Goal: Task Accomplishment & Management: Manage account settings

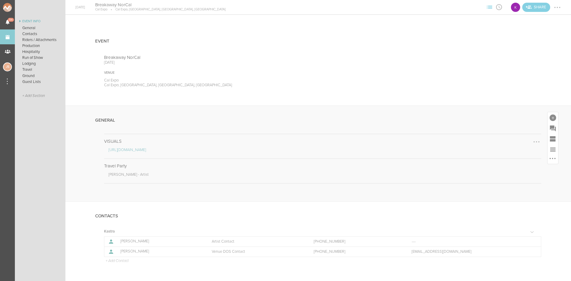
click at [534, 140] on div at bounding box center [537, 142] width 10 height 10
click at [515, 144] on link "Edit Note" at bounding box center [519, 142] width 46 height 11
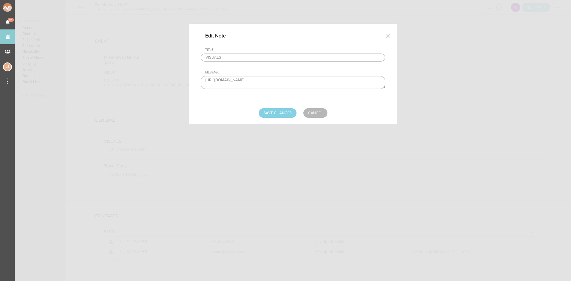
click at [264, 82] on textarea "http://bit.ly/kastrakit" at bounding box center [293, 82] width 184 height 13
paste textarea "s://www.dropbox.com/scl/fo/xtyi2g6f6nh6g7z5ncrpd/AHPZZb4rluqjRfIr12KdW0I?rlkey=…"
type textarea "https://www.dropbox.com/scl/fo/xtyi2g6f6nh6g7z5ncrpd/AHPZZb4rluqjRfIr12KdW0I?rl…"
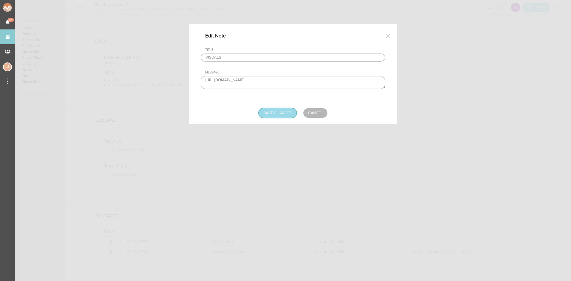
click at [280, 111] on input "Save Changes" at bounding box center [278, 113] width 38 height 10
type input "Saving..."
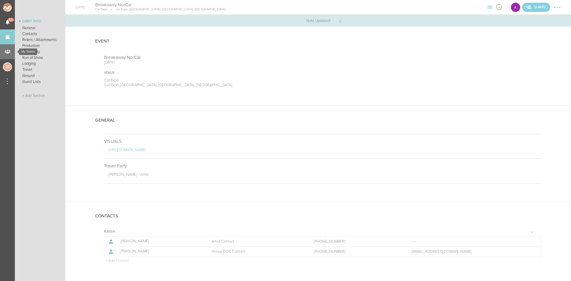
click at [11, 52] on div "My Teams" at bounding box center [7, 51] width 15 height 15
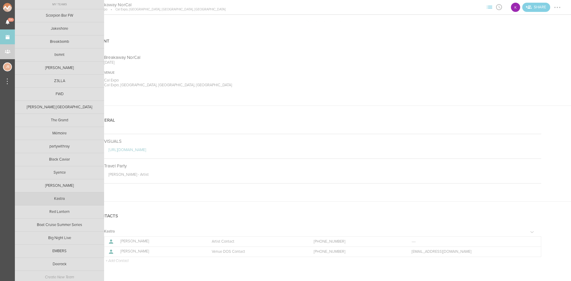
click at [54, 201] on link "Kastra" at bounding box center [59, 198] width 89 height 13
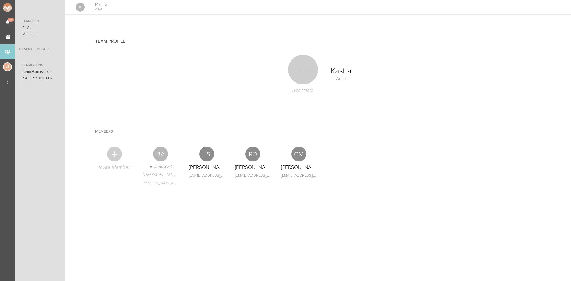
click at [37, 46] on link "Event Templates" at bounding box center [40, 49] width 51 height 7
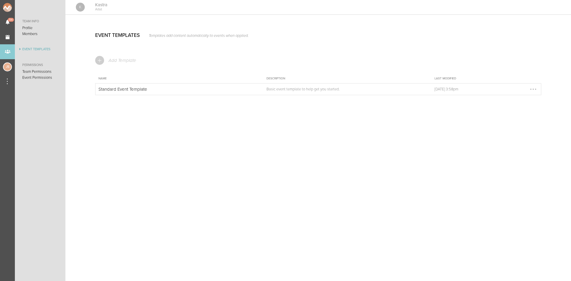
click at [230, 90] on p "Standard Event Template" at bounding box center [174, 89] width 153 height 5
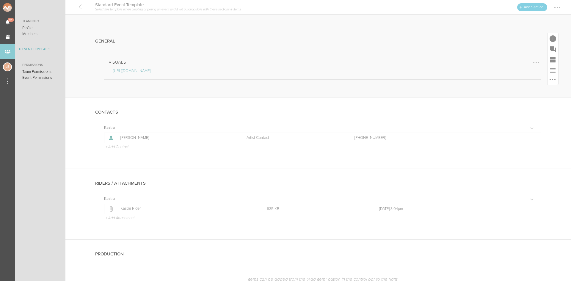
click at [536, 62] on div at bounding box center [536, 62] width 1 height 1
click at [521, 64] on link "Edit Note" at bounding box center [514, 63] width 46 height 11
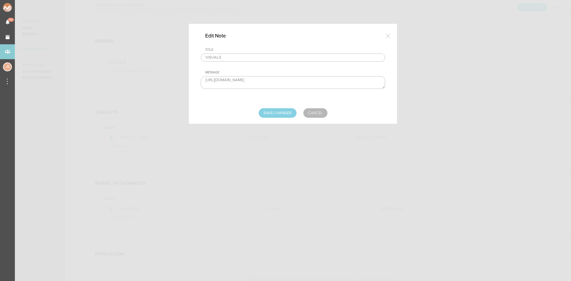
click at [255, 82] on textarea "http://bit.ly/kastrakit" at bounding box center [293, 82] width 184 height 13
paste textarea "s://www.dropbox.com/scl/fo/xtyi2g6f6nh6g7z5ncrpd/AHPZZb4rluqjRfIr12KdW0I?rlkey=…"
type textarea "https://www.dropbox.com/scl/fo/xtyi2g6f6nh6g7z5ncrpd/AHPZZb4rluqjRfIr12KdW0I?rl…"
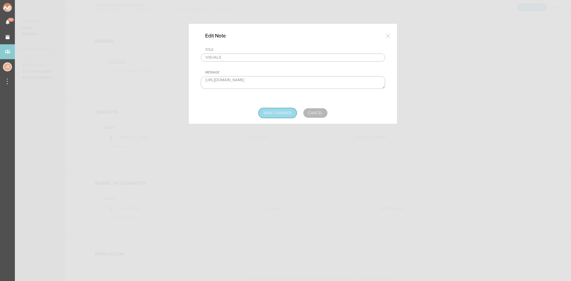
click at [281, 115] on input "Save Changes" at bounding box center [278, 113] width 38 height 10
type input "Saving..."
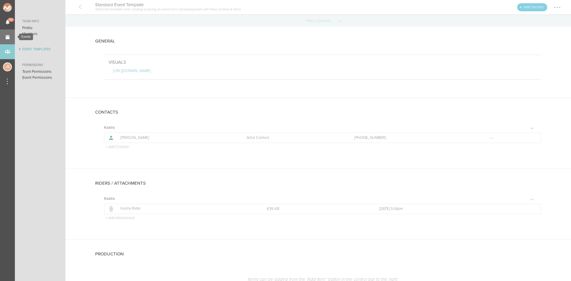
click at [5, 36] on link "Events" at bounding box center [7, 36] width 15 height 15
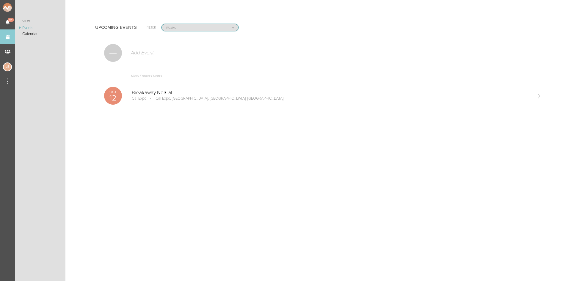
click at [189, 25] on select "All Teams Scorpion Bar FW Jakeshore Breakbomb bsmnt Sonia Z3LLA FWD Flynn's Fir…" at bounding box center [200, 27] width 76 height 7
select select "0"
click at [162, 24] on select "All Teams Scorpion Bar FW Jakeshore Breakbomb bsmnt Sonia Z3LLA FWD Flynn's Fir…" at bounding box center [200, 27] width 76 height 7
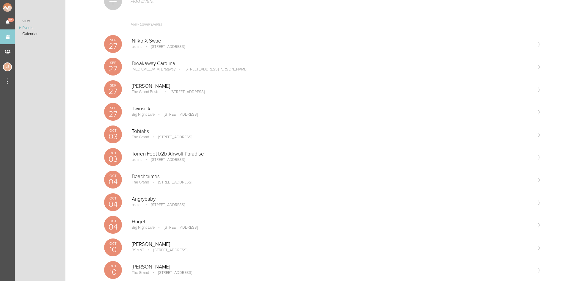
scroll to position [208, 0]
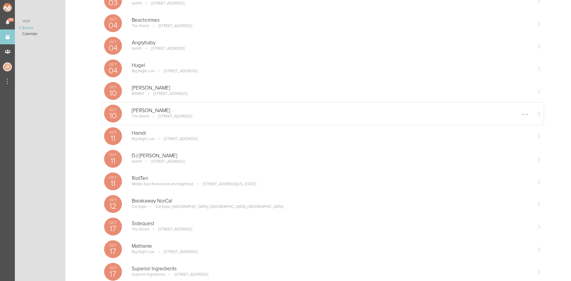
click at [158, 109] on p "[PERSON_NAME]" at bounding box center [332, 111] width 400 height 6
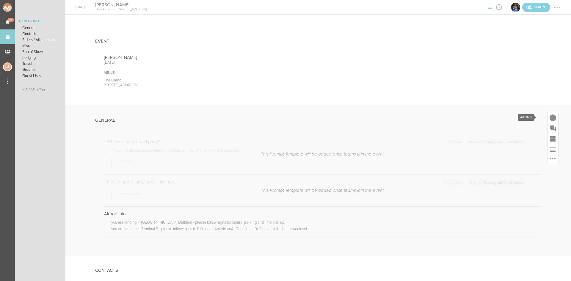
click at [550, 117] on div at bounding box center [553, 118] width 7 height 7
drag, startPoint x: 470, startPoint y: 206, endPoint x: 451, endPoint y: 188, distance: 26.5
click at [470, 206] on icon at bounding box center [470, 209] width 12 height 12
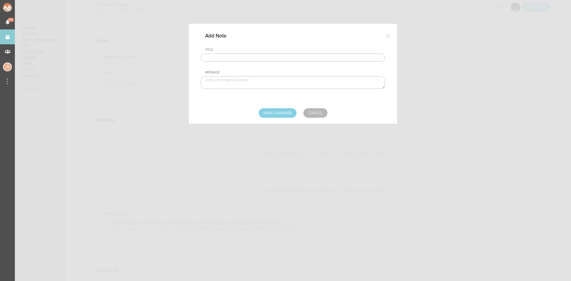
click at [243, 55] on input "text" at bounding box center [293, 58] width 184 height 8
type input "Visuals"
click at [244, 85] on textarea at bounding box center [293, 82] width 184 height 13
paste textarea "https://www.dropbox.com/scl/fo/iu7xa02jlwewiv0yqjr7f/AHQlPFc6nHMr5Okz9M6Z2vE?rl…"
type textarea "https://www.dropbox.com/scl/fo/iu7xa02jlwewiv0yqjr7f/AHQlPFc6nHMr5Okz9M6Z2vE?rl…"
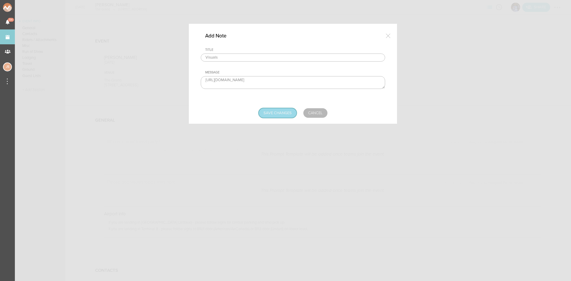
click at [274, 115] on input "Save Changes" at bounding box center [278, 113] width 38 height 10
type input "Saving..."
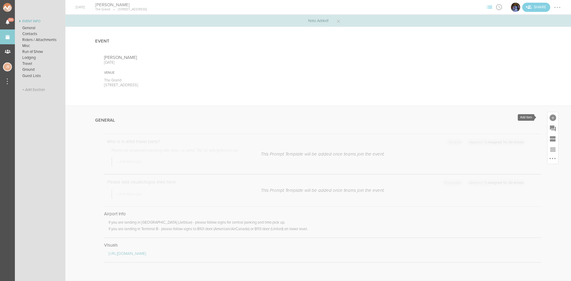
click at [550, 117] on div at bounding box center [553, 118] width 7 height 7
drag, startPoint x: 466, startPoint y: 207, endPoint x: 370, endPoint y: 165, distance: 105.3
click at [466, 207] on icon at bounding box center [470, 209] width 12 height 12
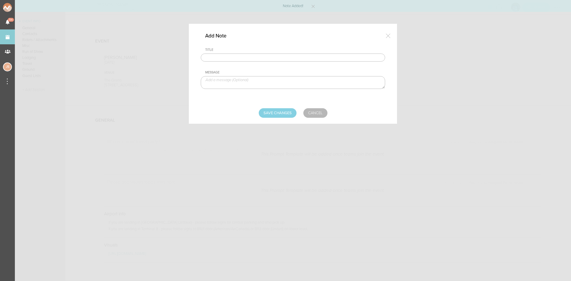
click at [231, 57] on input "text" at bounding box center [293, 58] width 184 height 8
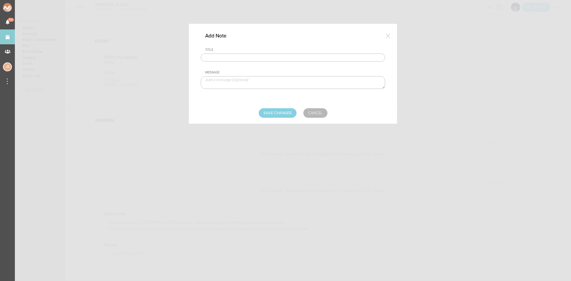
type input "Travel Party"
click at [295, 85] on textarea at bounding box center [293, 82] width 184 height 13
paste textarea "Dillon Francis - Artist Ollie Sepulveda - TM Aidan Andrews - Media"
type textarea "Dillon Francis - Artist Ollie Sepulveda - TM Aidan Andrews - Media"
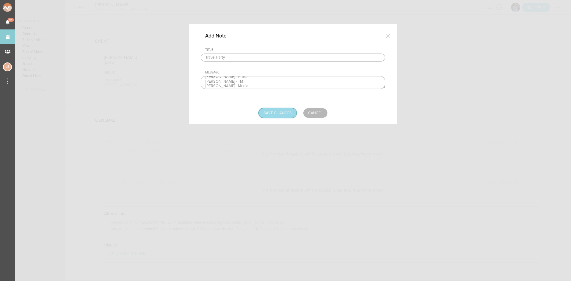
click at [290, 111] on input "Save Changes" at bounding box center [278, 113] width 38 height 10
type input "Saving..."
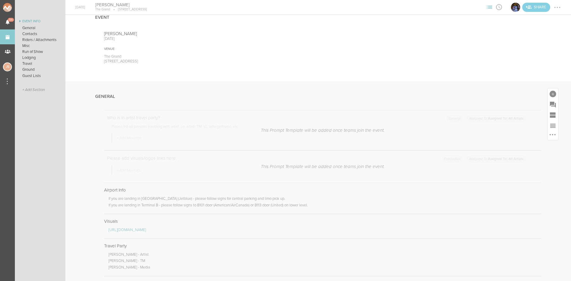
scroll to position [59, 0]
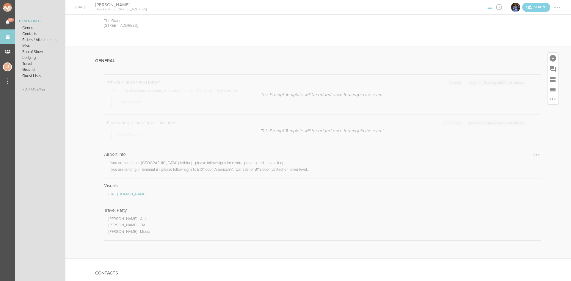
click at [532, 153] on div at bounding box center [537, 155] width 10 height 10
drag, startPoint x: 531, startPoint y: 153, endPoint x: 312, endPoint y: 28, distance: 252.1
click at [522, 171] on link "Remove Note" at bounding box center [519, 166] width 46 height 11
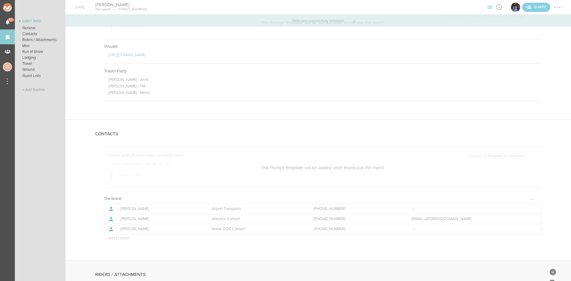
scroll to position [208, 0]
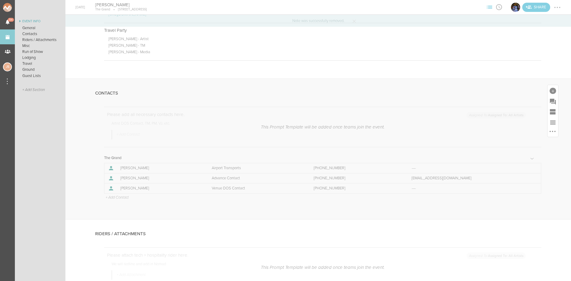
click at [127, 196] on p "+ Add Contact" at bounding box center [117, 197] width 24 height 5
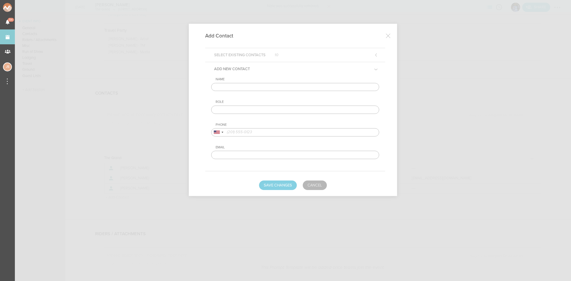
click at [270, 86] on input "text" at bounding box center [295, 87] width 168 height 8
type input "Ollie Sepulveda"
drag, startPoint x: 267, startPoint y: 108, endPoint x: 267, endPoint y: 112, distance: 4.2
click at [267, 108] on input "text" at bounding box center [295, 110] width 168 height 8
type input "Artist DOS Contact"
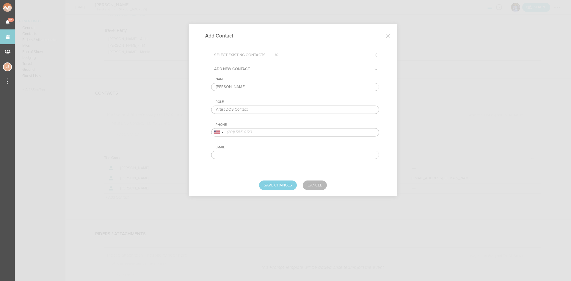
click at [258, 131] on input "tel" at bounding box center [295, 132] width 168 height 8
paste input "805.252.4399"
type input "805.252.4399"
click at [274, 184] on button "Save Changes" at bounding box center [278, 186] width 38 height 10
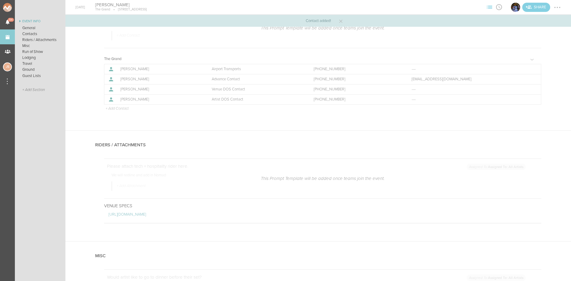
scroll to position [357, 0]
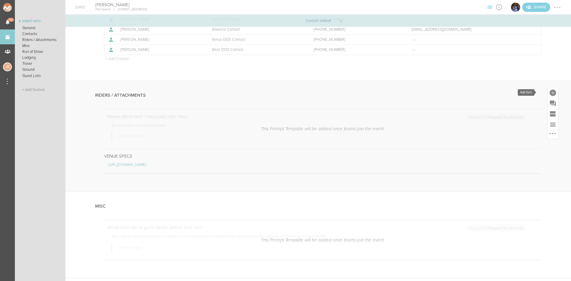
click at [550, 92] on div at bounding box center [553, 93] width 7 height 7
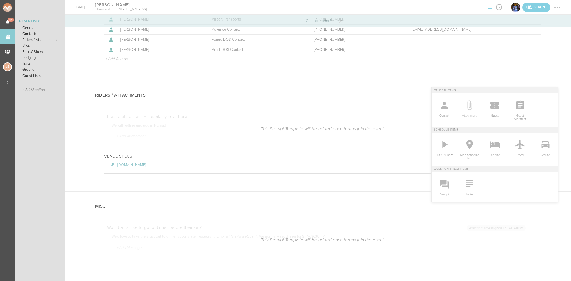
click at [467, 109] on icon at bounding box center [469, 105] width 5 height 10
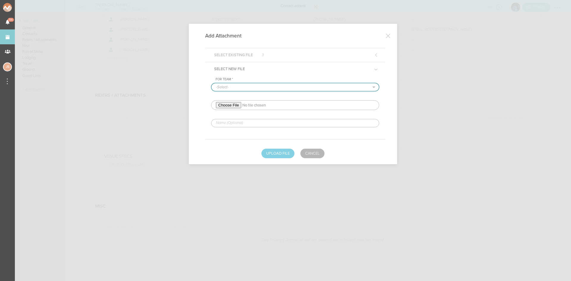
click at [278, 88] on select "-Select- The Grand" at bounding box center [294, 87] width 167 height 8
select select "20"
click at [211, 83] on select "-Select- The Grand" at bounding box center [294, 87] width 167 height 8
click at [237, 105] on input "file" at bounding box center [295, 105] width 168 height 10
click at [314, 154] on link "Cancel" at bounding box center [312, 154] width 24 height 10
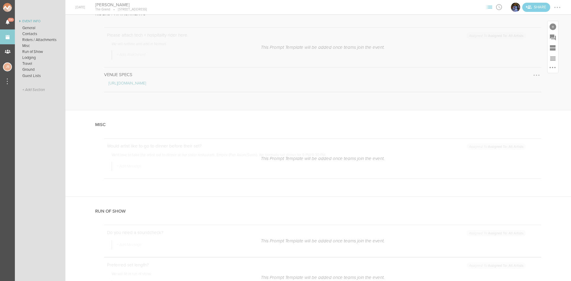
scroll to position [446, 0]
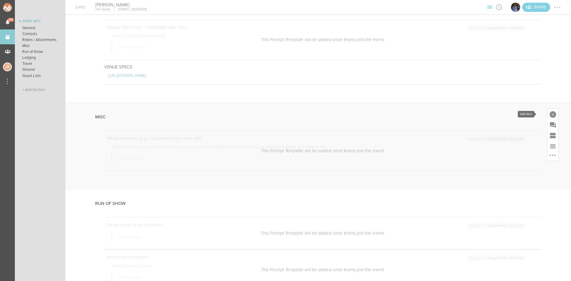
click at [550, 114] on div at bounding box center [553, 114] width 7 height 7
click at [467, 164] on icon at bounding box center [469, 167] width 7 height 10
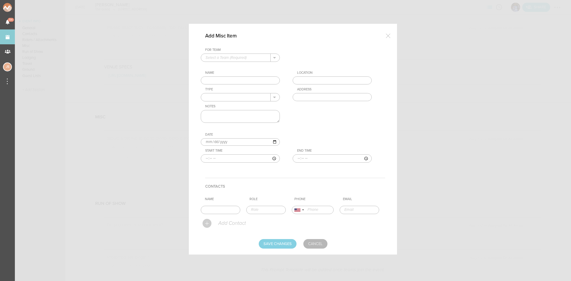
click at [247, 58] on input "text" at bounding box center [236, 58] width 70 height 8
click at [243, 66] on p "The Grand" at bounding box center [241, 67] width 70 height 10
type input "The Grand"
click at [227, 80] on input "text" at bounding box center [240, 80] width 79 height 8
type input "Dinner"
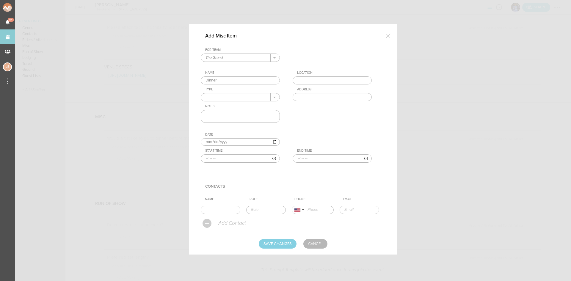
click at [309, 77] on input "text" at bounding box center [332, 80] width 79 height 8
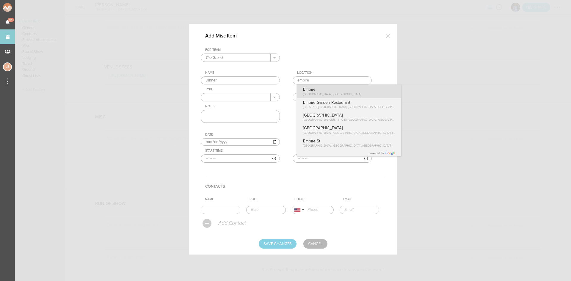
click at [321, 95] on div "For Team The Grand + Add New Team The Grand . The Grand Name Dinner Location em…" at bounding box center [293, 110] width 184 height 124
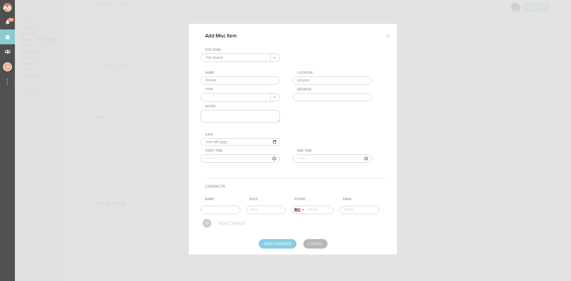
type input "Empire"
type input "1 Marina Park Drive, Boston, MA 02210, USA"
click at [241, 97] on input "text" at bounding box center [236, 97] width 70 height 8
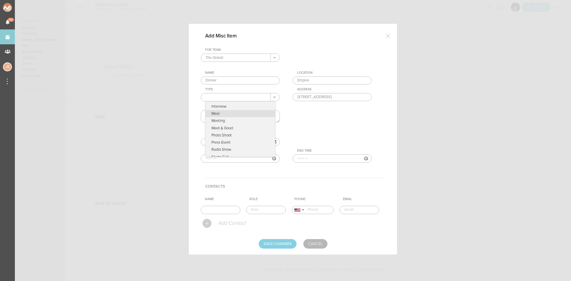
click at [223, 113] on p "Meal" at bounding box center [241, 113] width 70 height 7
type input "Meal"
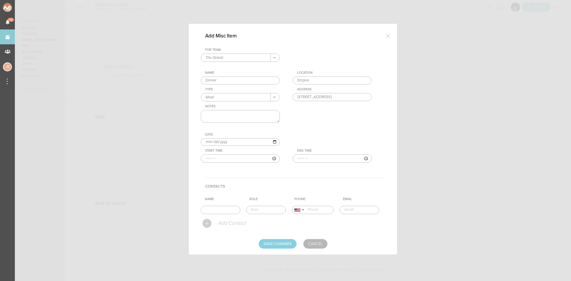
click at [223, 114] on textarea at bounding box center [240, 116] width 79 height 13
type textarea "comp"
click at [206, 159] on input "time" at bounding box center [240, 158] width 79 height 8
type input "21:30"
type input "23:00"
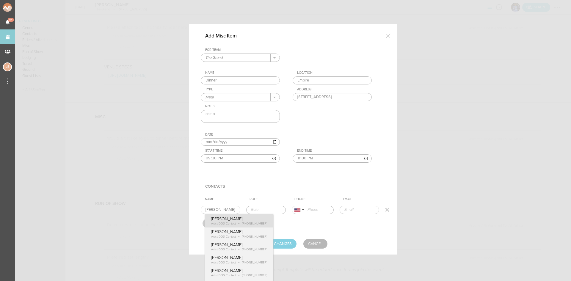
type input "Ollie Sepulveda"
type input "Artist DOS Contact"
type input "18052524399"
click at [239, 224] on form "For Team The Grand + Add New Team The Grand . The Grand Name Dinner Location Em…" at bounding box center [293, 148] width 184 height 201
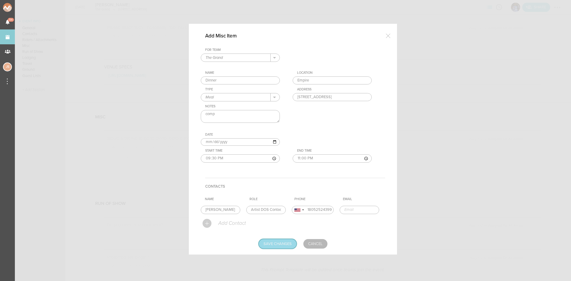
click at [274, 245] on input "Save Changes" at bounding box center [278, 244] width 38 height 10
type input "Saving..."
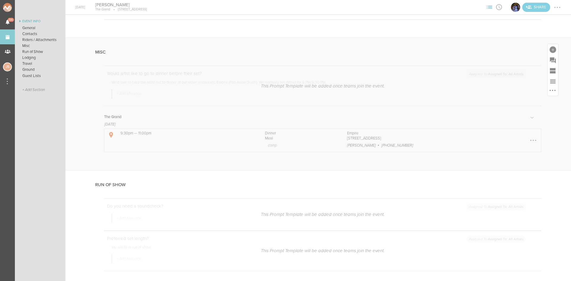
scroll to position [595, 0]
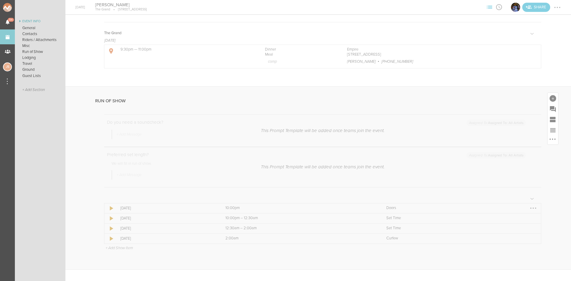
click at [529, 210] on div at bounding box center [534, 208] width 10 height 10
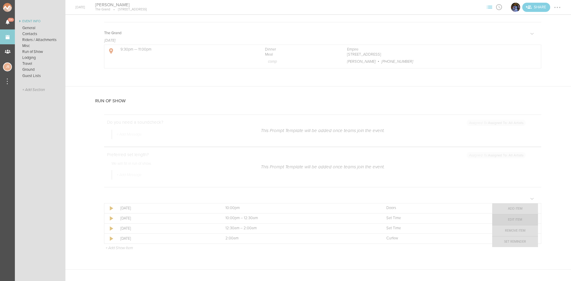
click at [524, 220] on link "Edit Item" at bounding box center [515, 219] width 46 height 11
select select "Doors"
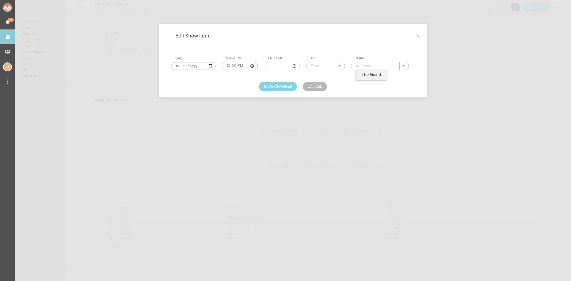
click at [372, 68] on input "text" at bounding box center [375, 66] width 48 height 8
click at [372, 74] on p "The Grand" at bounding box center [371, 74] width 19 height 5
type input "The Grand"
click at [288, 83] on button "Save Changes" at bounding box center [278, 87] width 38 height 10
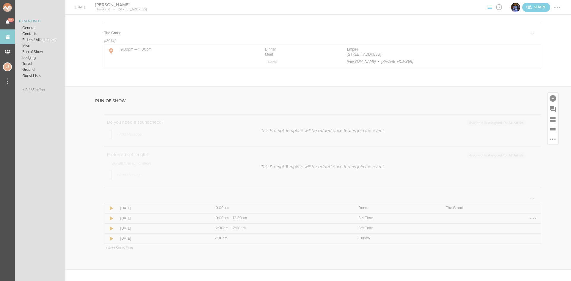
click at [529, 218] on div at bounding box center [534, 219] width 10 height 10
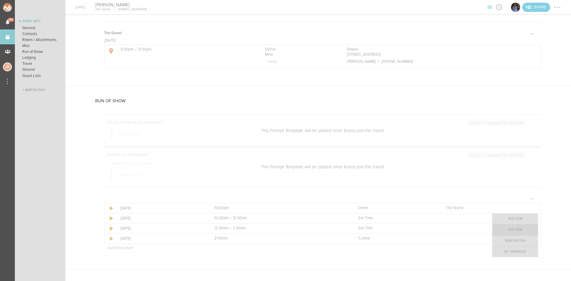
click at [527, 225] on link "Edit Item" at bounding box center [515, 230] width 46 height 11
select select "Set Time"
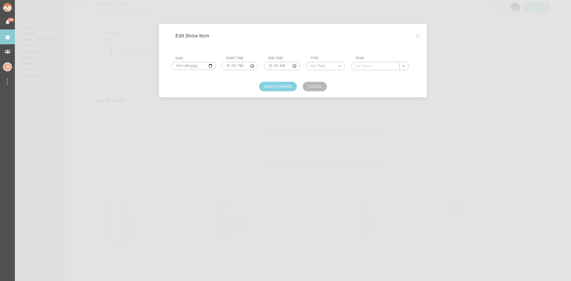
click at [270, 66] on input "00:30" at bounding box center [282, 66] width 36 height 8
type input "23:30"
click at [274, 65] on input "23:30" at bounding box center [282, 66] width 36 height 8
click at [364, 65] on input "text" at bounding box center [375, 66] width 48 height 8
type input "Klopp"
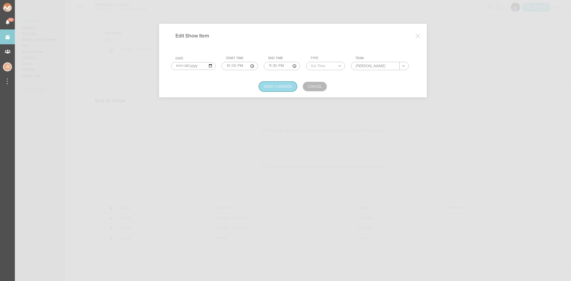
click at [286, 87] on button "Save Changes" at bounding box center [278, 87] width 38 height 10
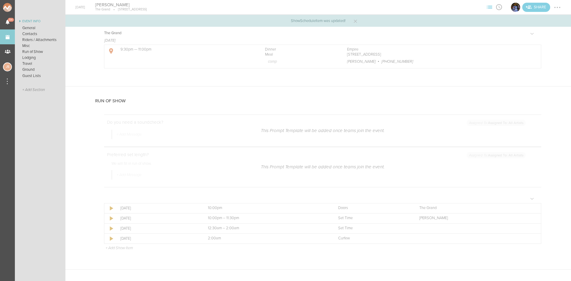
click at [122, 247] on p "+ Add Show Item" at bounding box center [119, 248] width 27 height 5
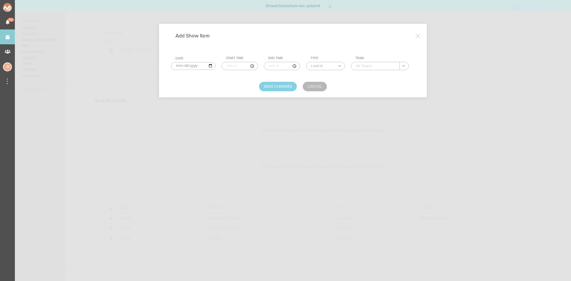
click at [226, 63] on input "time" at bounding box center [240, 66] width 36 height 8
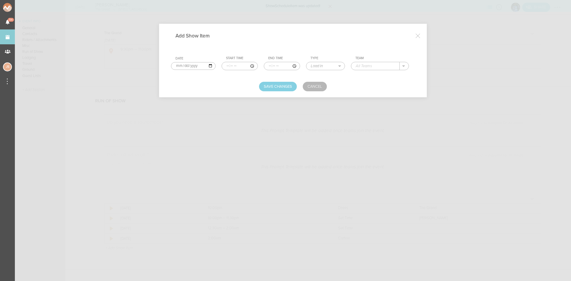
type input "23:30"
type input "00:45"
select select "Set Time"
type input "Breakbomb"
click at [288, 84] on button "Save Changes" at bounding box center [278, 87] width 38 height 10
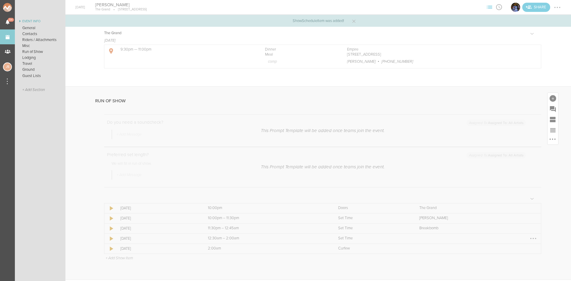
click at [533, 238] on div at bounding box center [533, 238] width 1 height 1
click at [522, 247] on link "Edit Item" at bounding box center [515, 250] width 46 height 11
select select "Set Time"
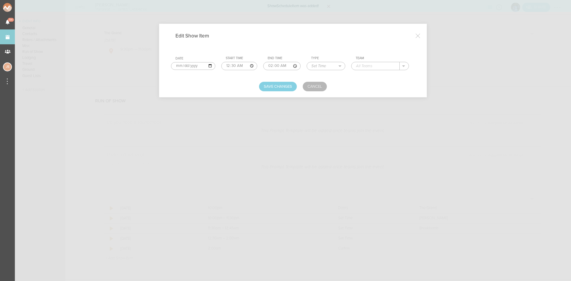
click at [235, 63] on input "00:30" at bounding box center [239, 66] width 36 height 8
click at [233, 64] on input "00:30" at bounding box center [239, 66] width 36 height 8
type input "00:45"
click at [366, 65] on input "text" at bounding box center [376, 66] width 48 height 8
type input "Dillon Francis"
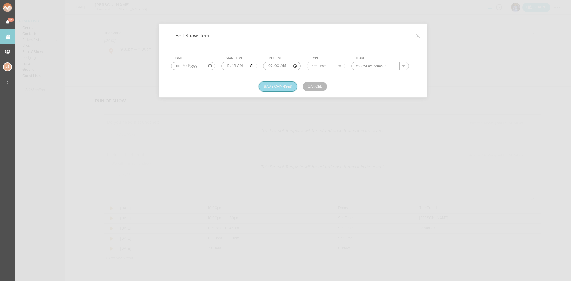
click at [281, 85] on button "Save Changes" at bounding box center [278, 87] width 38 height 10
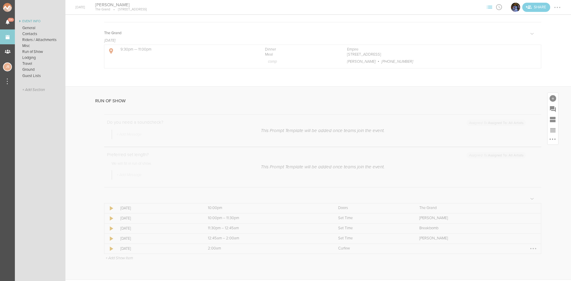
click at [529, 249] on div at bounding box center [534, 249] width 10 height 10
click at [519, 257] on link "Edit Item" at bounding box center [515, 260] width 46 height 11
select select "Curfew"
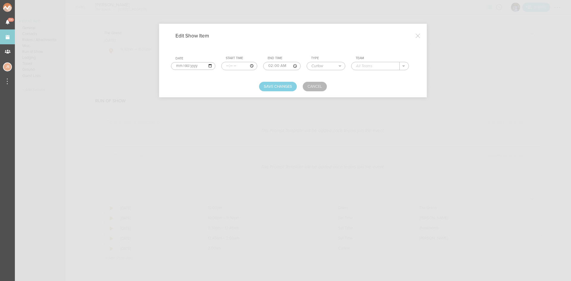
click at [364, 65] on input "text" at bounding box center [376, 66] width 48 height 8
click at [366, 72] on div "The Grand" at bounding box center [371, 75] width 31 height 10
type input "The Grand"
click at [280, 86] on button "Save Changes" at bounding box center [278, 87] width 38 height 10
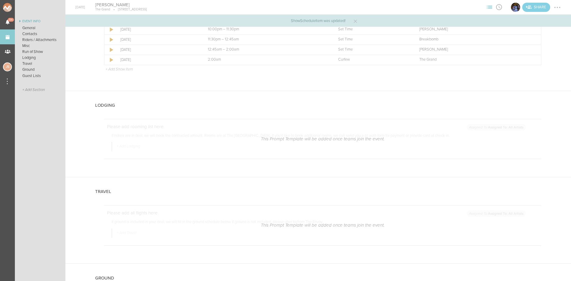
scroll to position [803, 0]
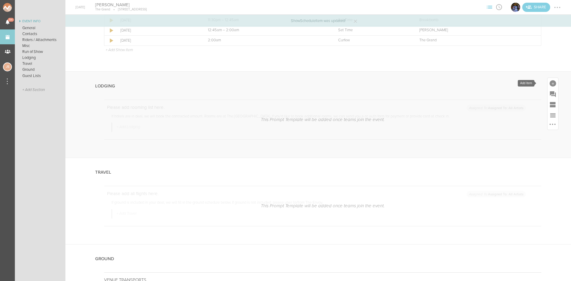
click at [550, 83] on div at bounding box center [553, 83] width 7 height 7
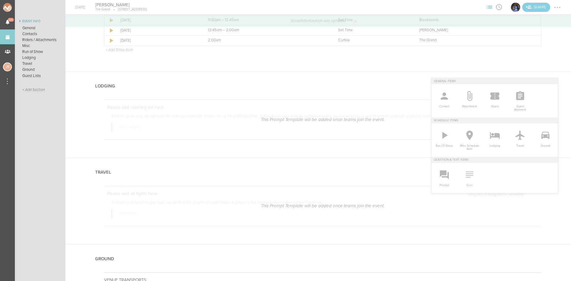
click at [464, 179] on icon at bounding box center [470, 175] width 12 height 12
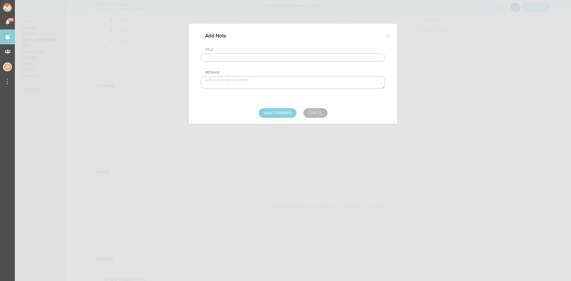
drag, startPoint x: 256, startPoint y: 57, endPoint x: 256, endPoint y: 62, distance: 5.4
click at [256, 57] on input "text" at bounding box center [293, 58] width 184 height 8
type input "Lodging/GROUND"
click at [257, 84] on textarea at bounding box center [293, 82] width 184 height 13
type textarea "$1,000 buyout to be sent with final payment"
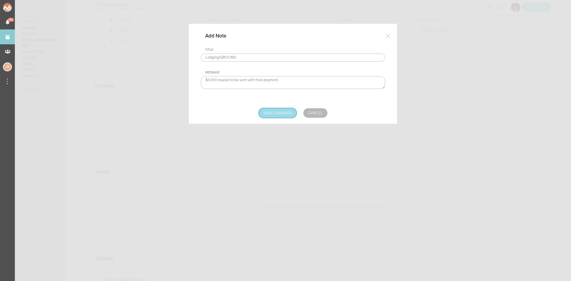
click at [281, 113] on input "Save Changes" at bounding box center [278, 113] width 38 height 10
type input "Saving..."
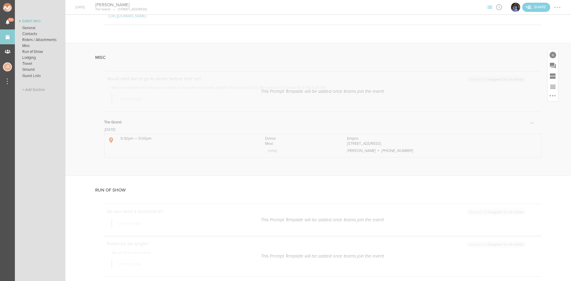
scroll to position [357, 0]
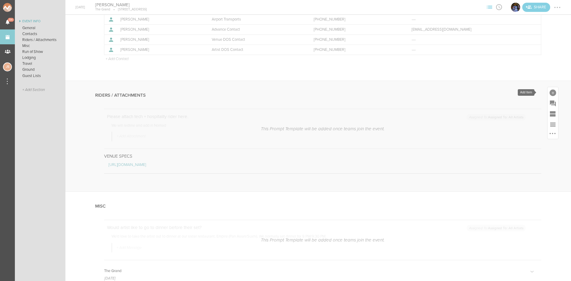
click at [550, 91] on div at bounding box center [553, 93] width 7 height 7
click at [468, 104] on icon at bounding box center [470, 105] width 12 height 12
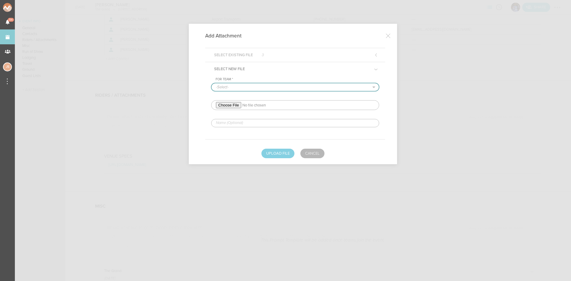
drag, startPoint x: 229, startPoint y: 86, endPoint x: 229, endPoint y: 90, distance: 4.2
click at [229, 86] on select "-Select- The Grand" at bounding box center [294, 87] width 167 height 8
select select "20"
click at [211, 83] on select "-Select- The Grand" at bounding box center [294, 87] width 167 height 8
click at [229, 105] on input "file" at bounding box center [295, 105] width 168 height 10
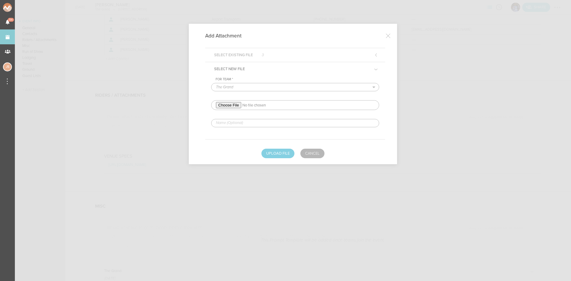
type input "C:\fakepath\DF_TECH2024-REDLINED.pdf"
click at [248, 122] on input "text" at bounding box center [295, 123] width 168 height 8
type input "REDLINED HERE - tech"
click at [267, 154] on button "Upload File" at bounding box center [277, 154] width 33 height 10
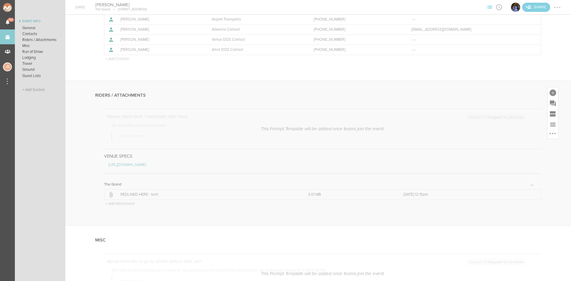
scroll to position [208, 0]
click at [533, 188] on div at bounding box center [533, 188] width 1 height 1
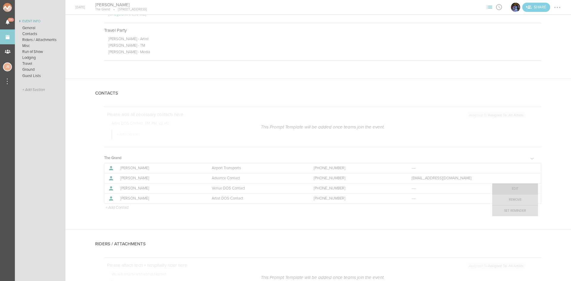
click at [514, 187] on link "Edit" at bounding box center [515, 189] width 46 height 11
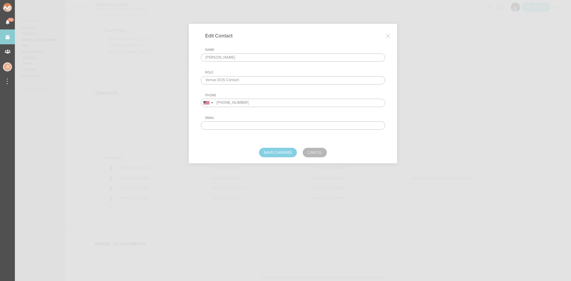
drag, startPoint x: 260, startPoint y: 55, endPoint x: 167, endPoint y: 56, distance: 92.8
click at [167, 56] on div "Edit Contact Name Jonathan Pozzi Role Venue DOS Contact Phone United States + 1…" at bounding box center [285, 140] width 571 height 281
type input "n"
type input "Nick Mazza"
drag, startPoint x: 259, startPoint y: 104, endPoint x: 210, endPoint y: 103, distance: 49.4
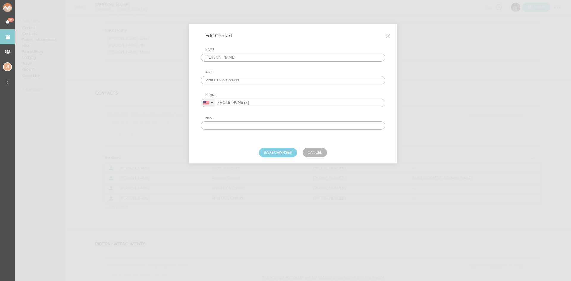
click at [210, 103] on div "United States + 1 United Kingdom + 44 Afghanistan (‫افغانستان‬‎) + 93 Albania (…" at bounding box center [293, 103] width 184 height 8
type input "8608395062"
click at [277, 156] on button "Save Changes" at bounding box center [278, 153] width 38 height 10
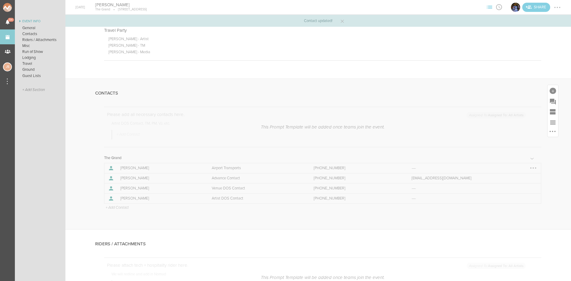
click at [532, 167] on div at bounding box center [534, 168] width 10 height 10
drag, startPoint x: 519, startPoint y: 181, endPoint x: 312, endPoint y: 31, distance: 255.1
click at [519, 181] on link "Remove" at bounding box center [515, 179] width 46 height 11
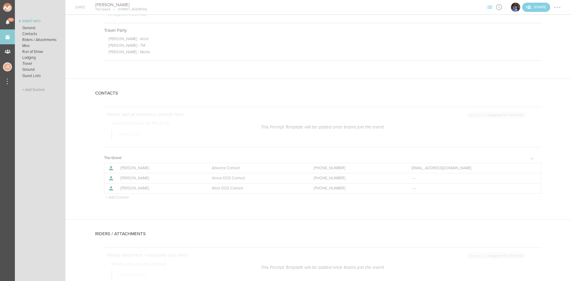
click at [557, 4] on div at bounding box center [558, 8] width 10 height 10
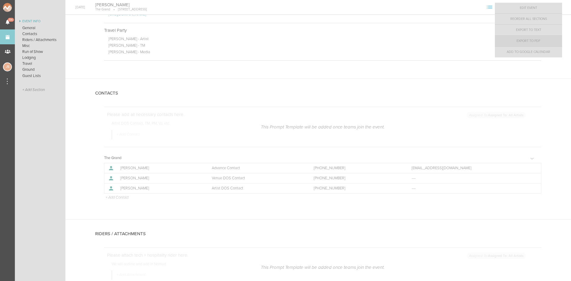
click at [544, 40] on link "Export to PDF" at bounding box center [528, 41] width 67 height 11
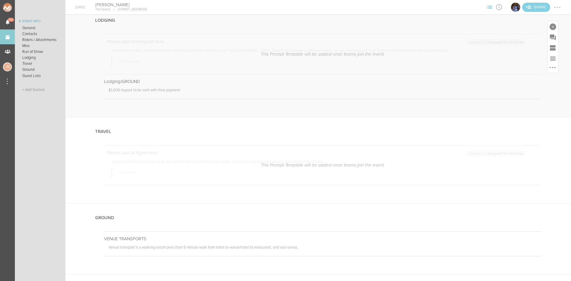
scroll to position [963, 0]
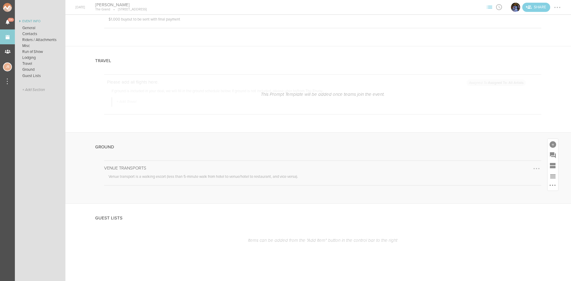
click at [532, 166] on div at bounding box center [537, 169] width 10 height 10
click at [522, 169] on link "Edit Note" at bounding box center [519, 169] width 46 height 11
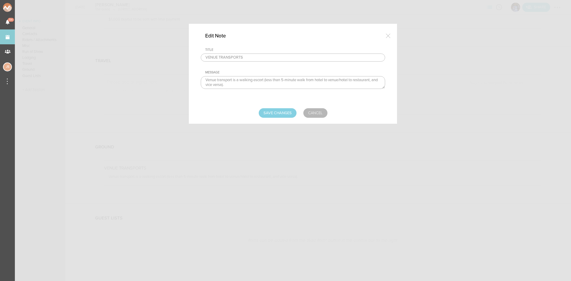
drag, startPoint x: 325, startPoint y: 78, endPoint x: 308, endPoint y: 78, distance: 17.6
click at [308, 78] on textarea "Venue transport is a walking escort (less than 5-minute walk from hotel to venu…" at bounding box center [293, 82] width 184 height 13
type textarea "Venue transport is a walking escort (less than 5-minute walk to venue/hotel to …"
click at [275, 111] on input "Save Changes" at bounding box center [278, 113] width 38 height 10
type input "Saving..."
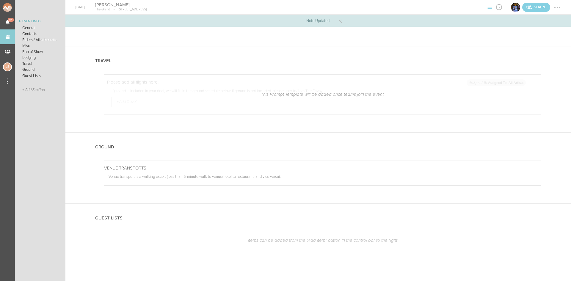
click at [557, 8] on div at bounding box center [558, 8] width 10 height 10
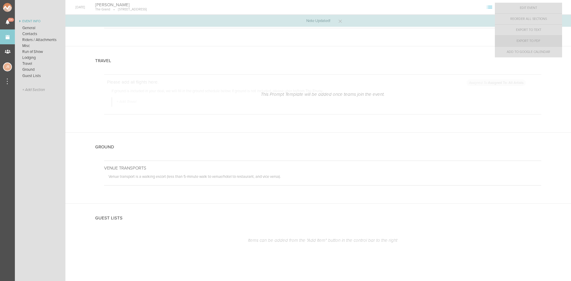
click at [548, 37] on link "Export to PDF" at bounding box center [528, 41] width 67 height 11
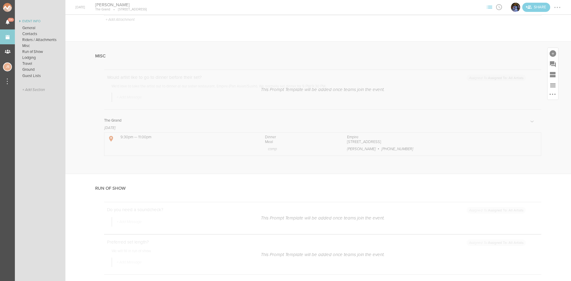
scroll to position [458, 0]
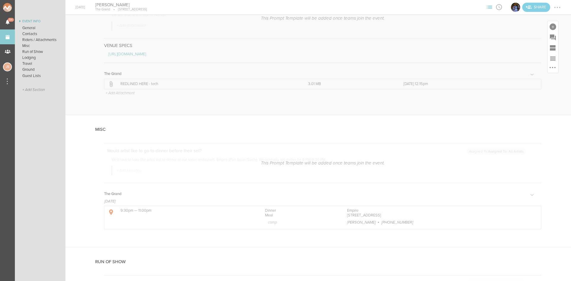
click at [131, 94] on p "+ Add Attachment" at bounding box center [120, 93] width 30 height 5
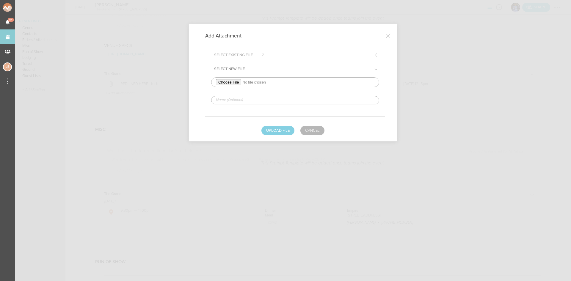
click at [231, 85] on input "file" at bounding box center [295, 82] width 168 height 10
type input "C:\fakepath\DF_HOSP2025-redlined.pdf"
click at [274, 101] on input "text" at bounding box center [295, 100] width 168 height 8
type input "REDLINED HERE - hospo"
click at [281, 129] on button "Upload File" at bounding box center [277, 131] width 33 height 10
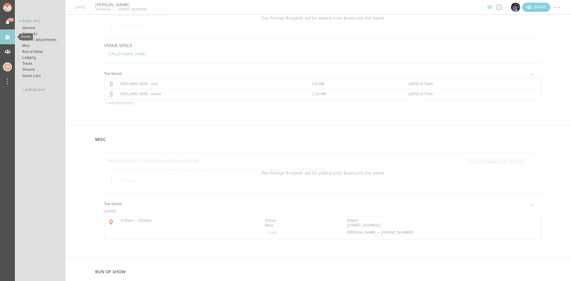
click at [12, 36] on link "Events" at bounding box center [7, 36] width 15 height 15
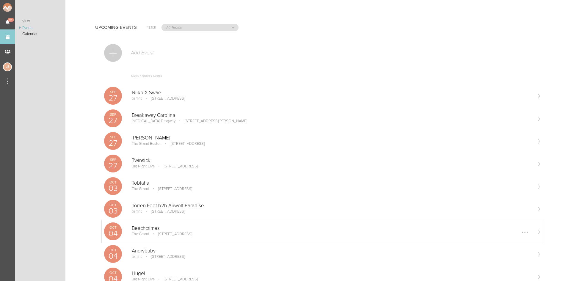
click at [181, 235] on p "[STREET_ADDRESS]" at bounding box center [171, 234] width 42 height 5
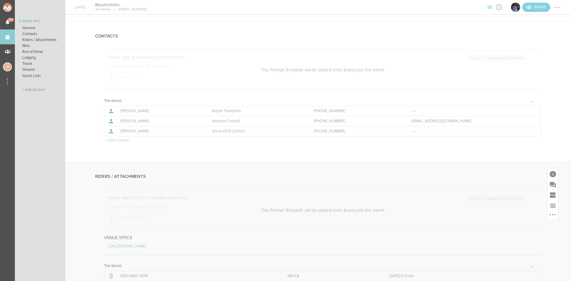
scroll to position [297, 0]
click at [529, 131] on div at bounding box center [534, 131] width 10 height 10
drag, startPoint x: 500, startPoint y: 133, endPoint x: 493, endPoint y: 128, distance: 9.1
click at [500, 134] on link "Edit" at bounding box center [515, 131] width 46 height 11
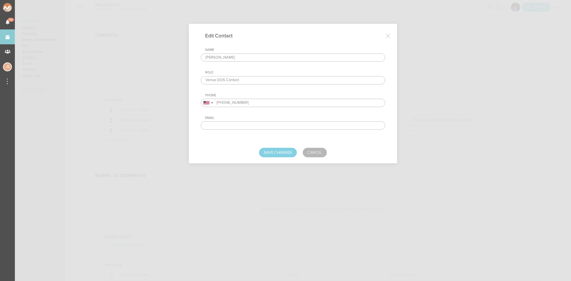
drag, startPoint x: 249, startPoint y: 57, endPoint x: 131, endPoint y: 50, distance: 118.0
click at [132, 50] on div "Edit Contact Name [PERSON_NAME] Role Venue DOS Contact Phone [GEOGRAPHIC_DATA] …" at bounding box center [285, 140] width 571 height 281
type input "[PERSON_NAME]"
drag, startPoint x: 250, startPoint y: 103, endPoint x: 200, endPoint y: 103, distance: 49.7
click at [200, 103] on div "Edit Contact Name Nick Mazza Role Venue DOS Contact Phone United States + 1 Uni…" at bounding box center [293, 94] width 208 height 140
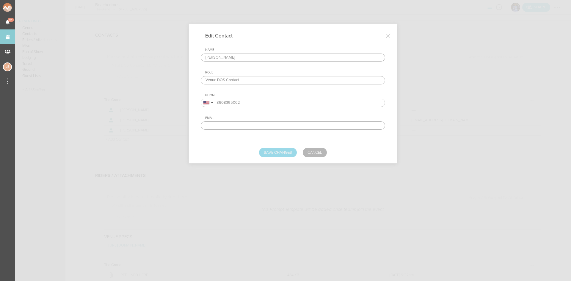
type input "8608395062"
click at [287, 152] on button "Save Changes" at bounding box center [278, 153] width 38 height 10
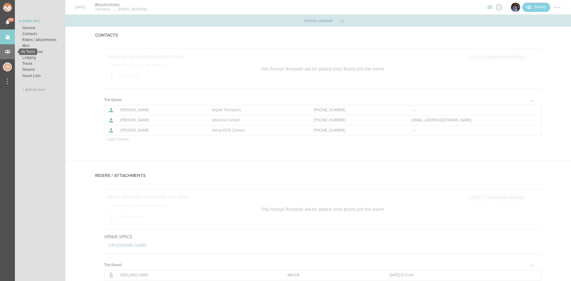
click at [10, 51] on div "My Teams" at bounding box center [7, 51] width 15 height 15
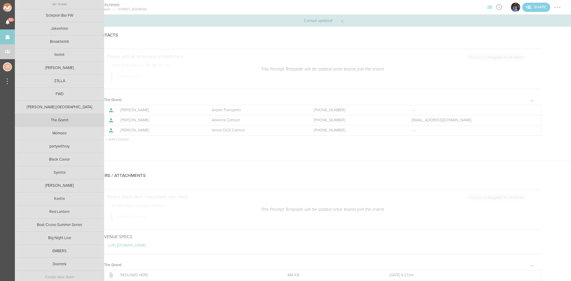
click at [37, 123] on link "The Grand" at bounding box center [59, 120] width 89 height 13
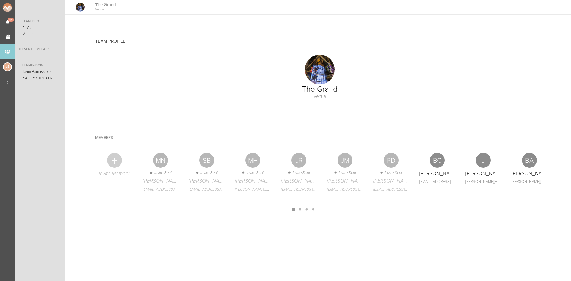
click at [41, 48] on link "Event Templates" at bounding box center [40, 49] width 51 height 7
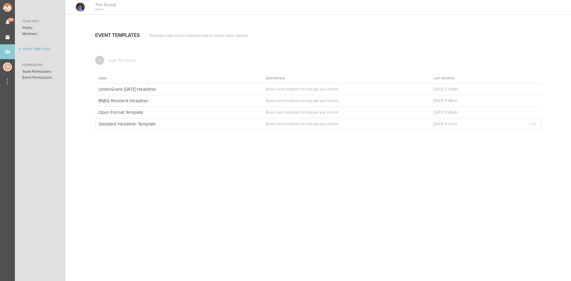
click at [124, 126] on p "Standard Headliner Template" at bounding box center [174, 123] width 153 height 5
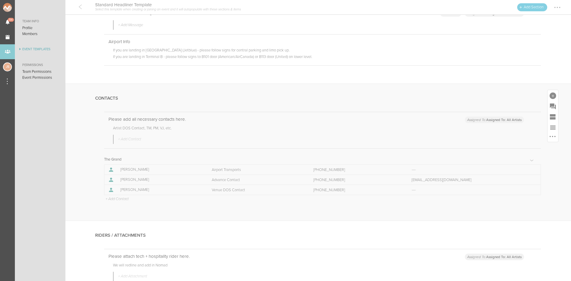
scroll to position [89, 0]
click at [529, 186] on div at bounding box center [533, 187] width 10 height 10
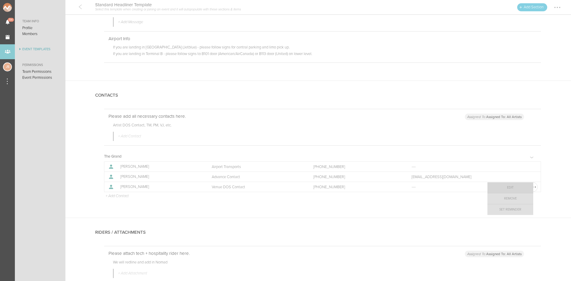
click at [520, 190] on link "Edit" at bounding box center [511, 187] width 46 height 11
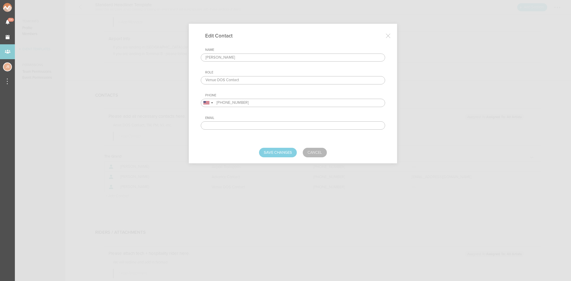
drag, startPoint x: 235, startPoint y: 60, endPoint x: 164, endPoint y: 57, distance: 70.9
click at [164, 57] on div "Edit Contact Name Jonathan Pozzi Role Venue DOS Contact Phone United States + 1…" at bounding box center [285, 140] width 571 height 281
type input "Nick Mazza"
drag, startPoint x: 252, startPoint y: 104, endPoint x: 179, endPoint y: 105, distance: 72.6
click at [179, 105] on div "Edit Contact Name Nick Mazza Role Venue DOS Contact Phone United States + 1 Uni…" at bounding box center [285, 140] width 571 height 281
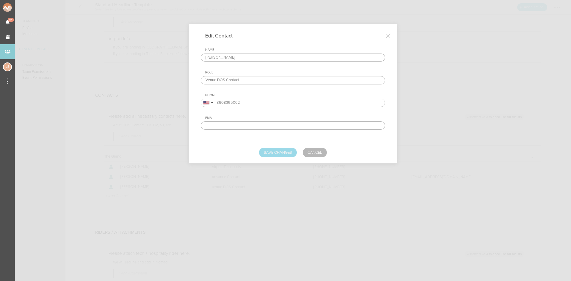
type input "8608395062"
click at [285, 153] on button "Save Changes" at bounding box center [278, 153] width 38 height 10
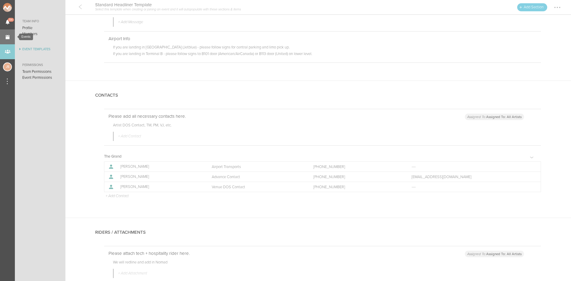
click at [8, 35] on link "Events" at bounding box center [7, 36] width 15 height 15
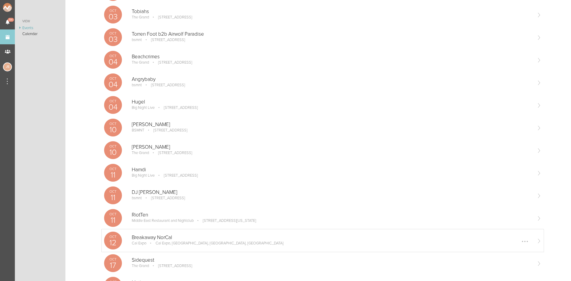
scroll to position [178, 0]
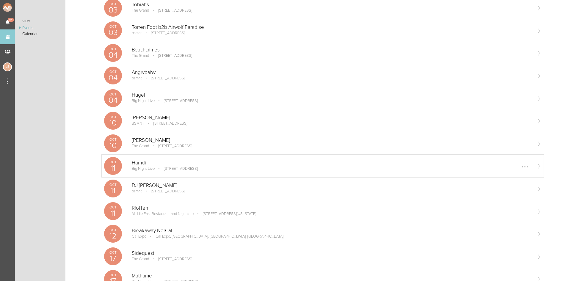
click at [164, 175] on div "[DATE] Hamdi Big Night Live [STREET_ADDRESS] Edit Remove" at bounding box center [323, 166] width 442 height 23
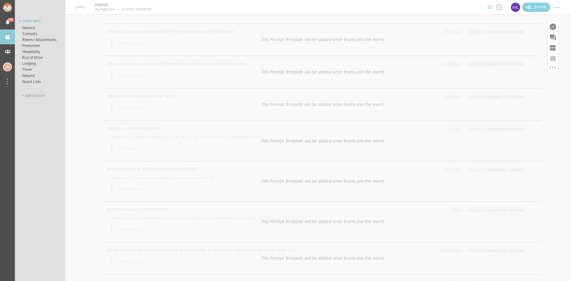
scroll to position [30, 0]
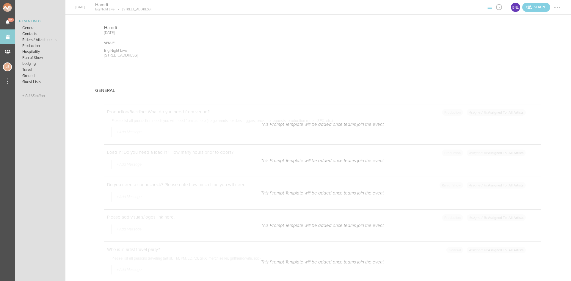
click at [0, 189] on nav "Notifications 54 Events My Teams JS" at bounding box center [7, 140] width 15 height 281
